Goal: Task Accomplishment & Management: Use online tool/utility

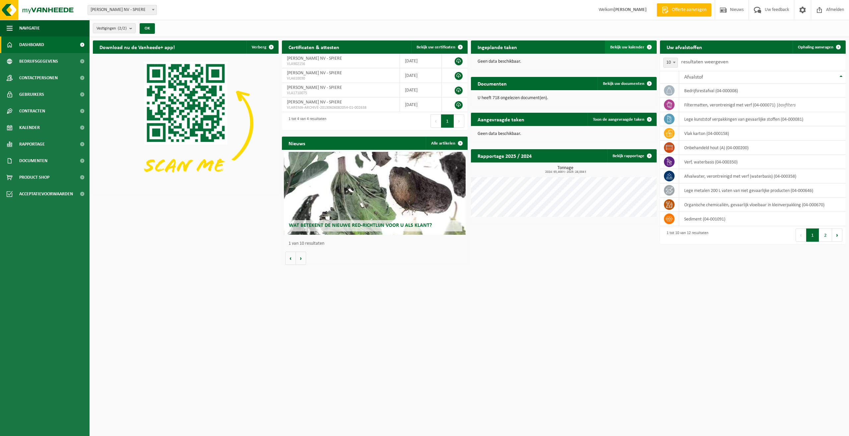
click at [634, 46] on span "Bekijk uw kalender" at bounding box center [627, 47] width 34 height 4
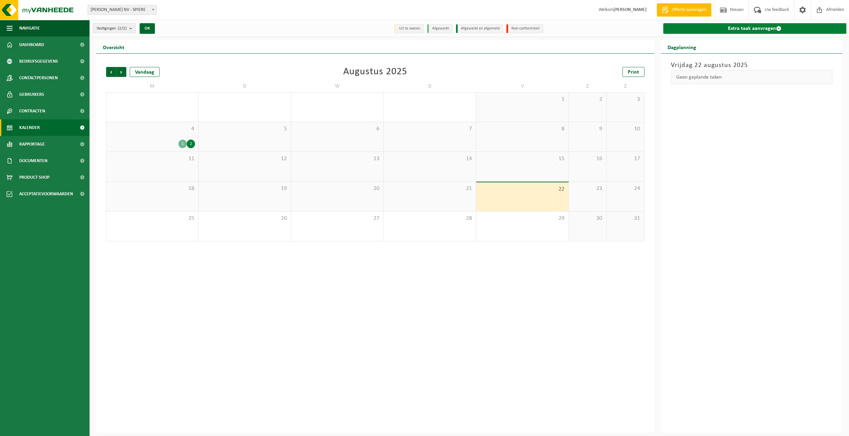
click at [721, 28] on link "Extra taak aanvragen" at bounding box center [754, 28] width 183 height 11
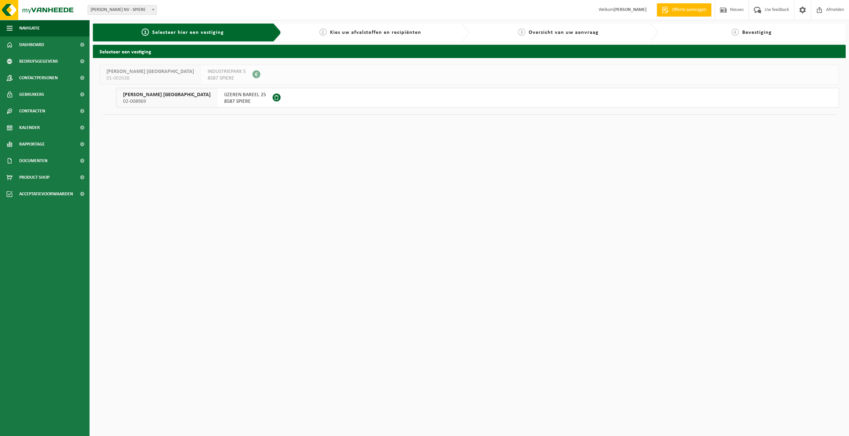
click at [162, 97] on span "[PERSON_NAME] [GEOGRAPHIC_DATA]" at bounding box center [167, 95] width 88 height 7
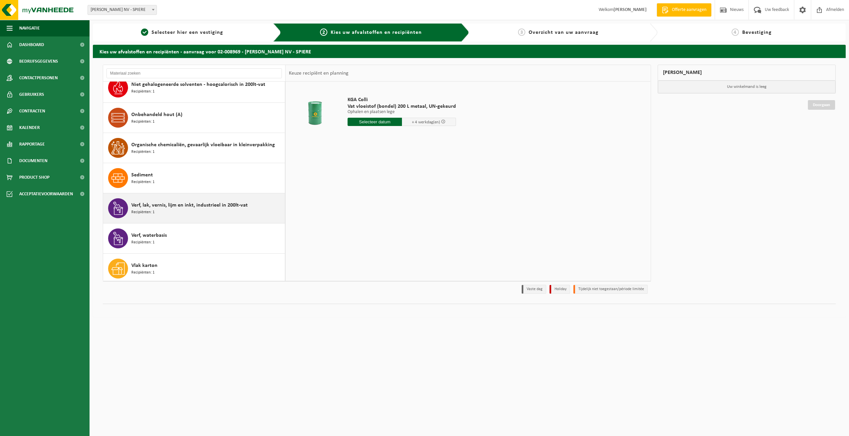
scroll to position [163, 0]
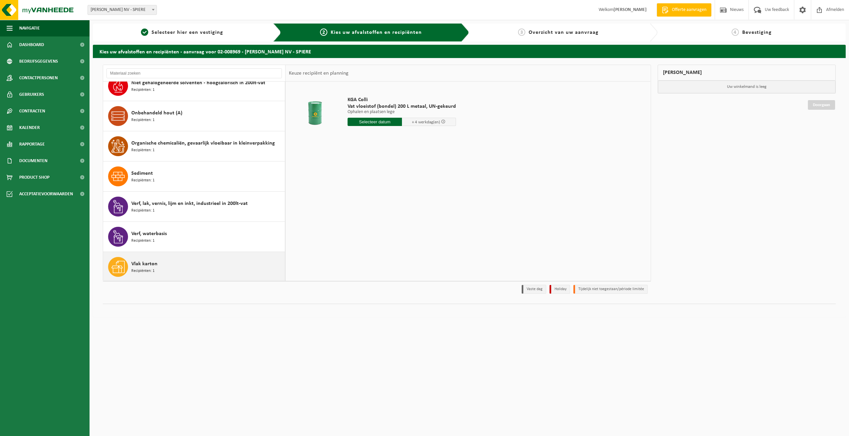
click at [176, 269] on div "Vlak karton Recipiënten: 1" at bounding box center [207, 267] width 152 height 20
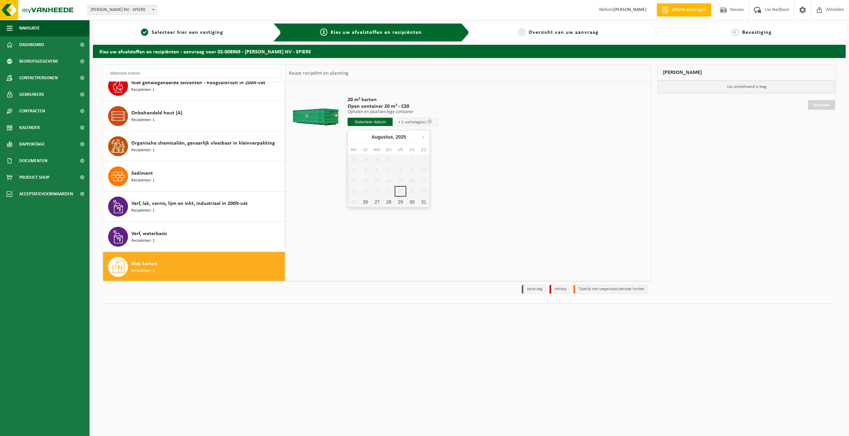
click at [365, 123] on input "text" at bounding box center [370, 122] width 45 height 8
click at [363, 202] on div "26" at bounding box center [365, 202] width 12 height 11
type input "Van 2025-08-26"
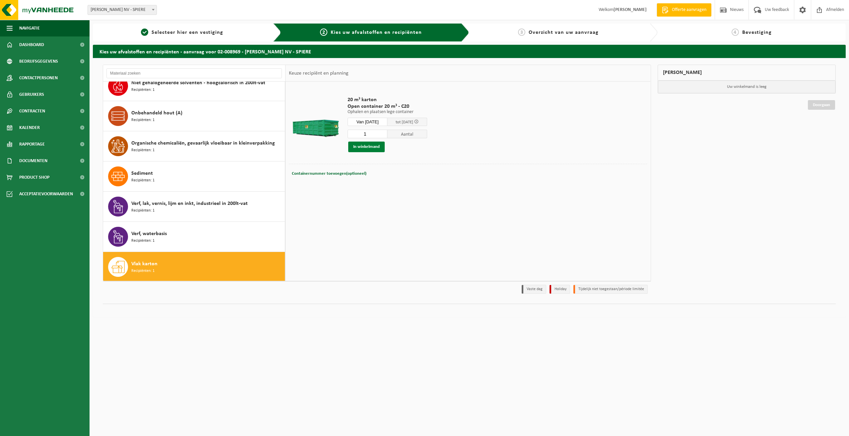
click at [370, 147] on button "In winkelmand" at bounding box center [366, 147] width 36 height 11
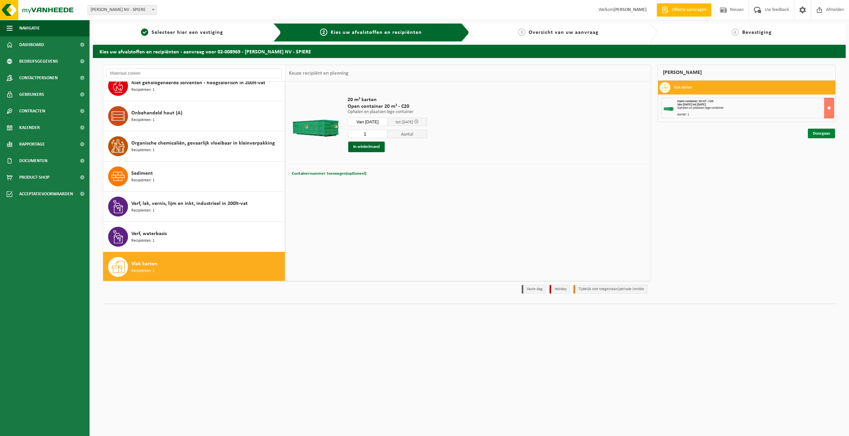
click at [818, 135] on link "Doorgaan" at bounding box center [821, 134] width 27 height 10
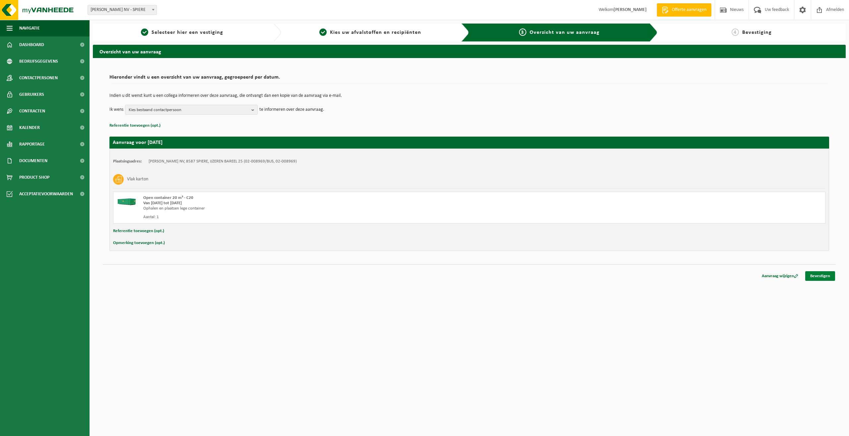
click at [814, 277] on link "Bevestigen" at bounding box center [820, 276] width 30 height 10
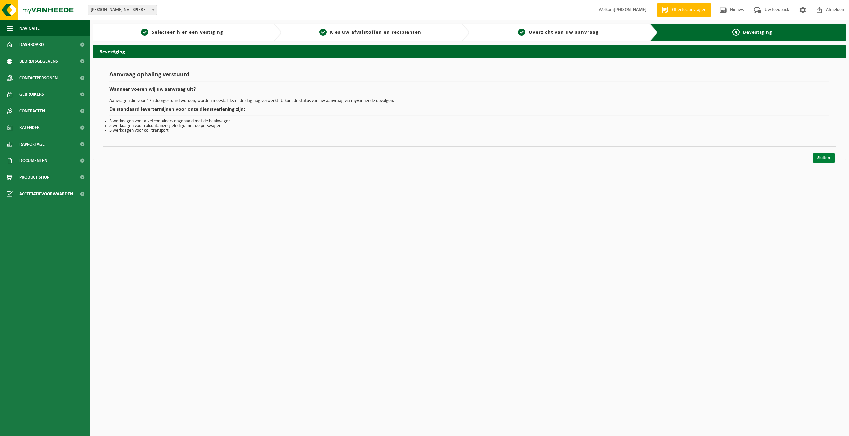
click at [824, 156] on link "Sluiten" at bounding box center [823, 158] width 23 height 10
